Goal: Contribute content: Contribute content

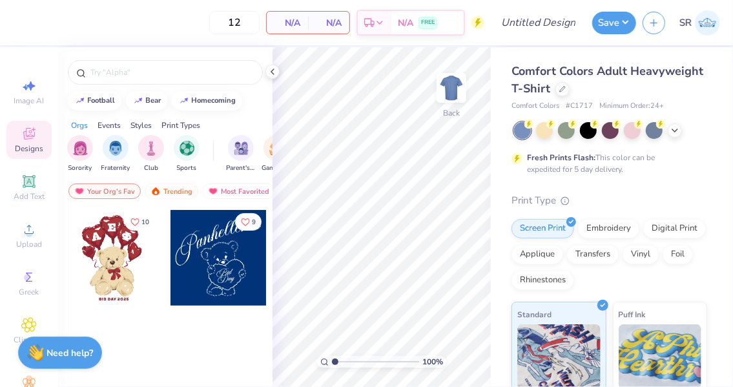
click at [632, 129] on div at bounding box center [632, 130] width 17 height 17
click at [271, 72] on icon at bounding box center [272, 72] width 10 height 10
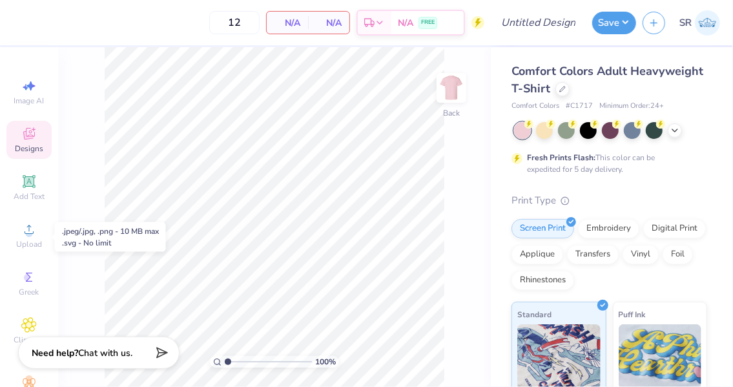
click at [26, 236] on circle at bounding box center [28, 233] width 7 height 7
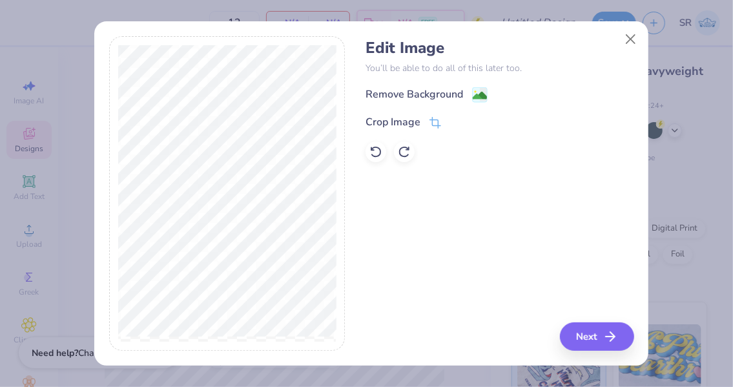
click at [433, 124] on icon at bounding box center [436, 123] width 12 height 12
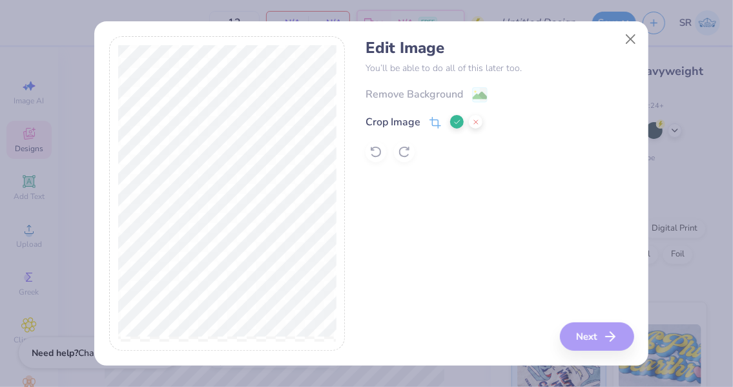
click at [461, 120] on icon at bounding box center [458, 122] width 8 height 8
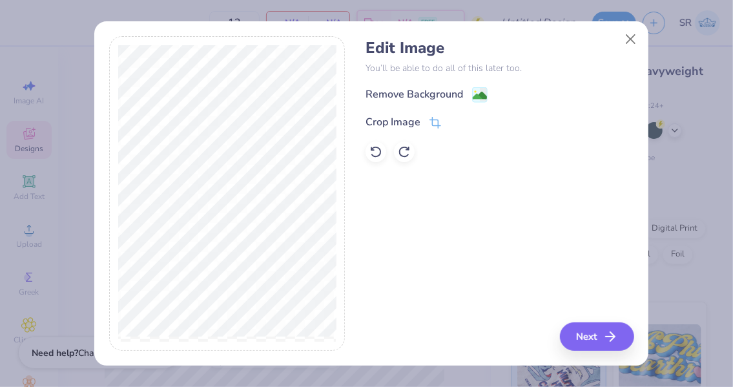
click at [479, 101] on image at bounding box center [480, 96] width 14 height 14
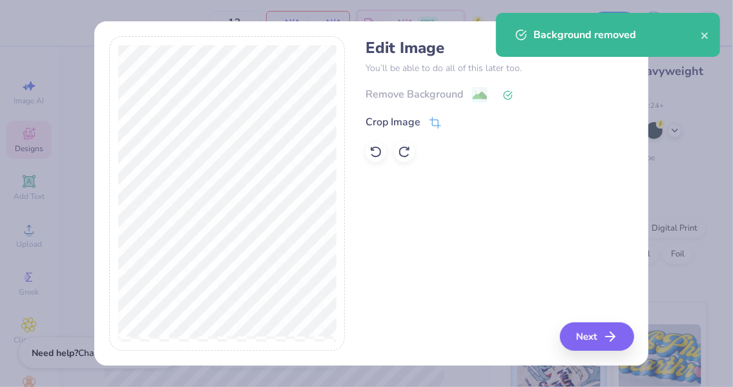
click at [375, 147] on icon at bounding box center [376, 152] width 11 height 12
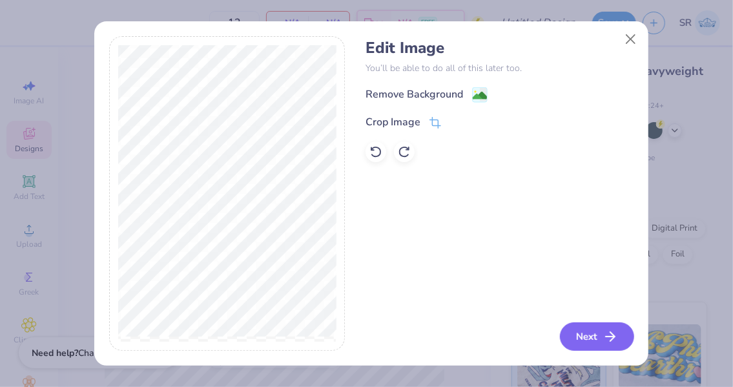
click at [570, 341] on button "Next" at bounding box center [597, 336] width 74 height 28
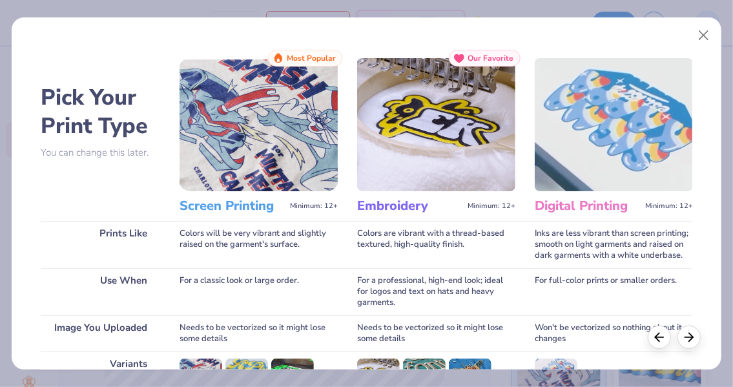
scroll to position [193, 0]
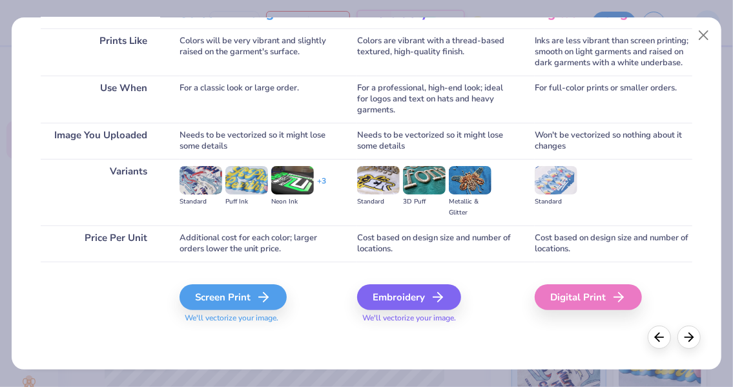
click at [252, 288] on div "Screen Print" at bounding box center [233, 297] width 107 height 26
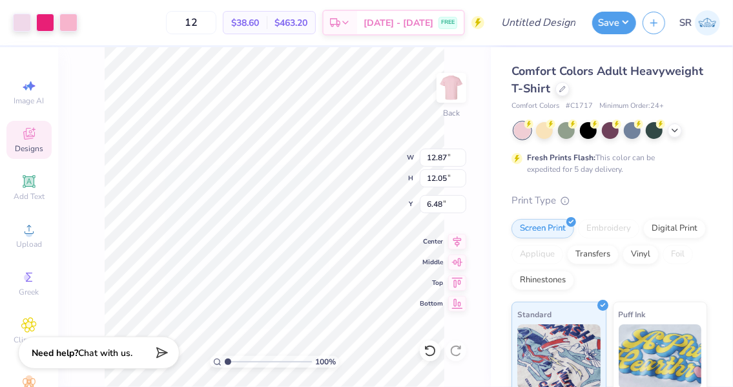
click at [28, 18] on div at bounding box center [22, 23] width 18 height 18
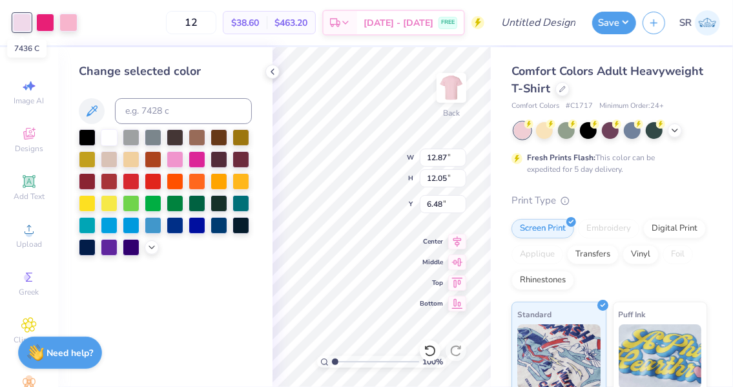
click at [25, 20] on div at bounding box center [22, 23] width 18 height 18
click at [23, 17] on div at bounding box center [22, 23] width 18 height 18
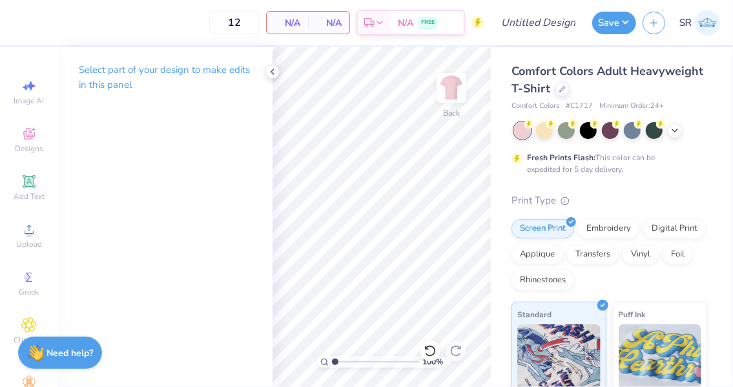
click at [455, 97] on img at bounding box center [452, 88] width 26 height 26
click at [24, 239] on div "Upload" at bounding box center [28, 235] width 45 height 38
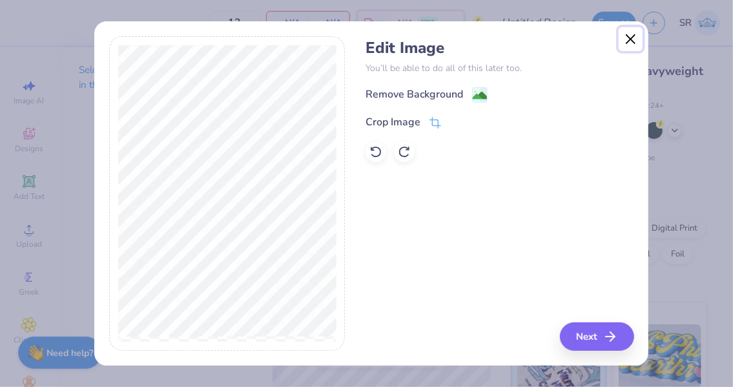
click at [640, 33] on button "Close" at bounding box center [631, 39] width 25 height 25
